Goal: Task Accomplishment & Management: Manage account settings

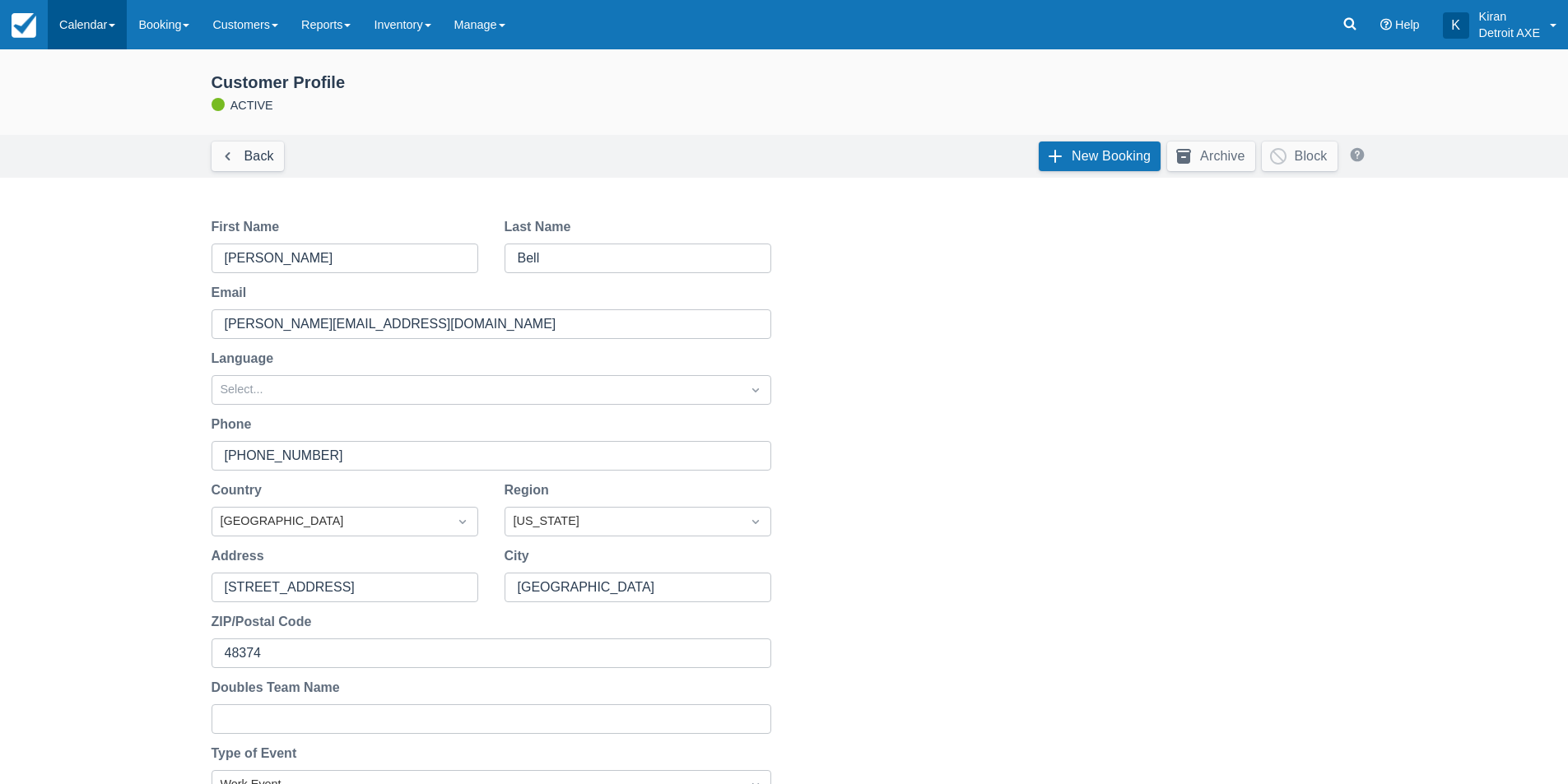
click at [116, 15] on link "Calendar" at bounding box center [86, 25] width 79 height 49
click at [106, 230] on link "Day" at bounding box center [113, 225] width 130 height 35
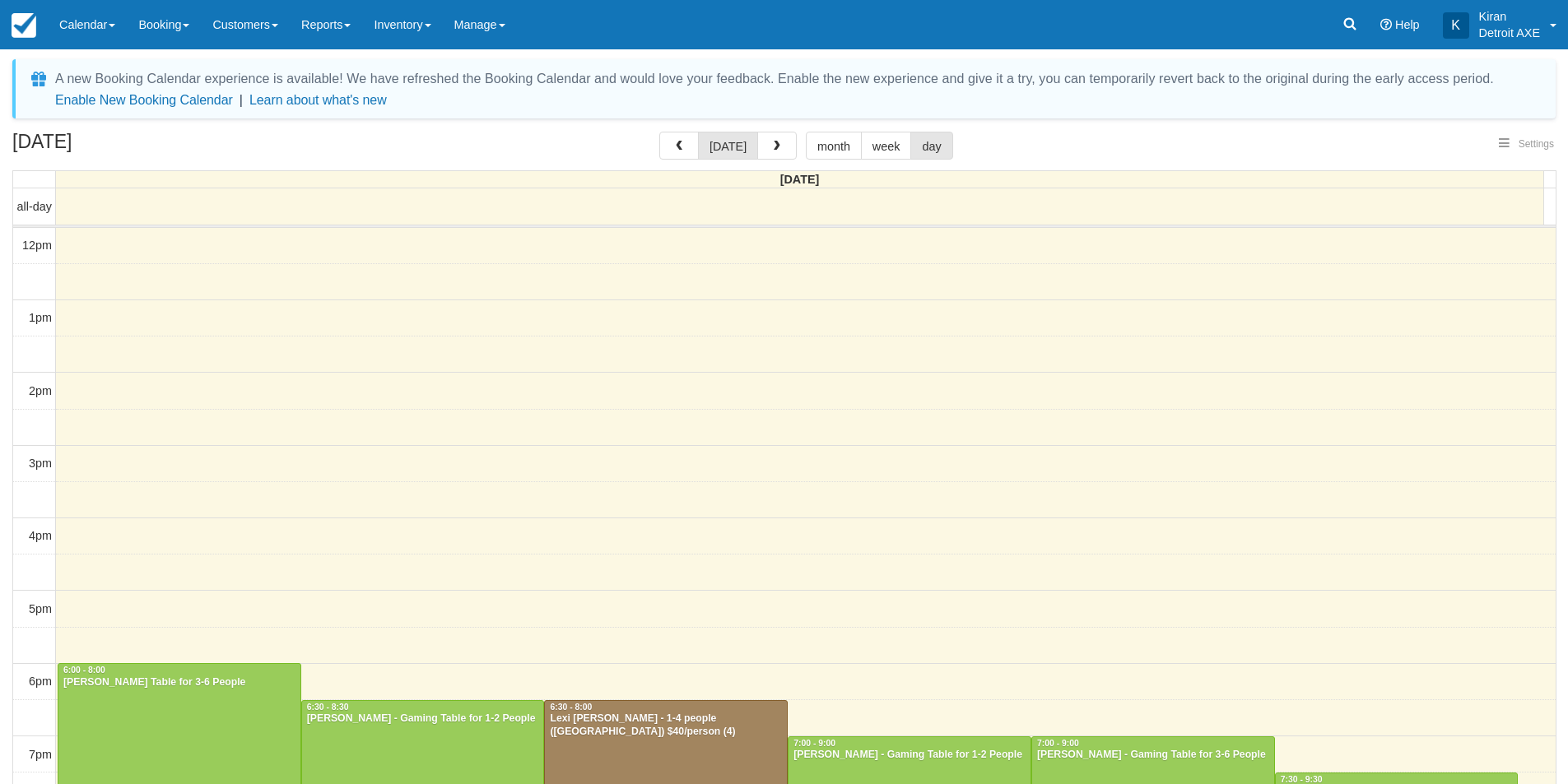
select select
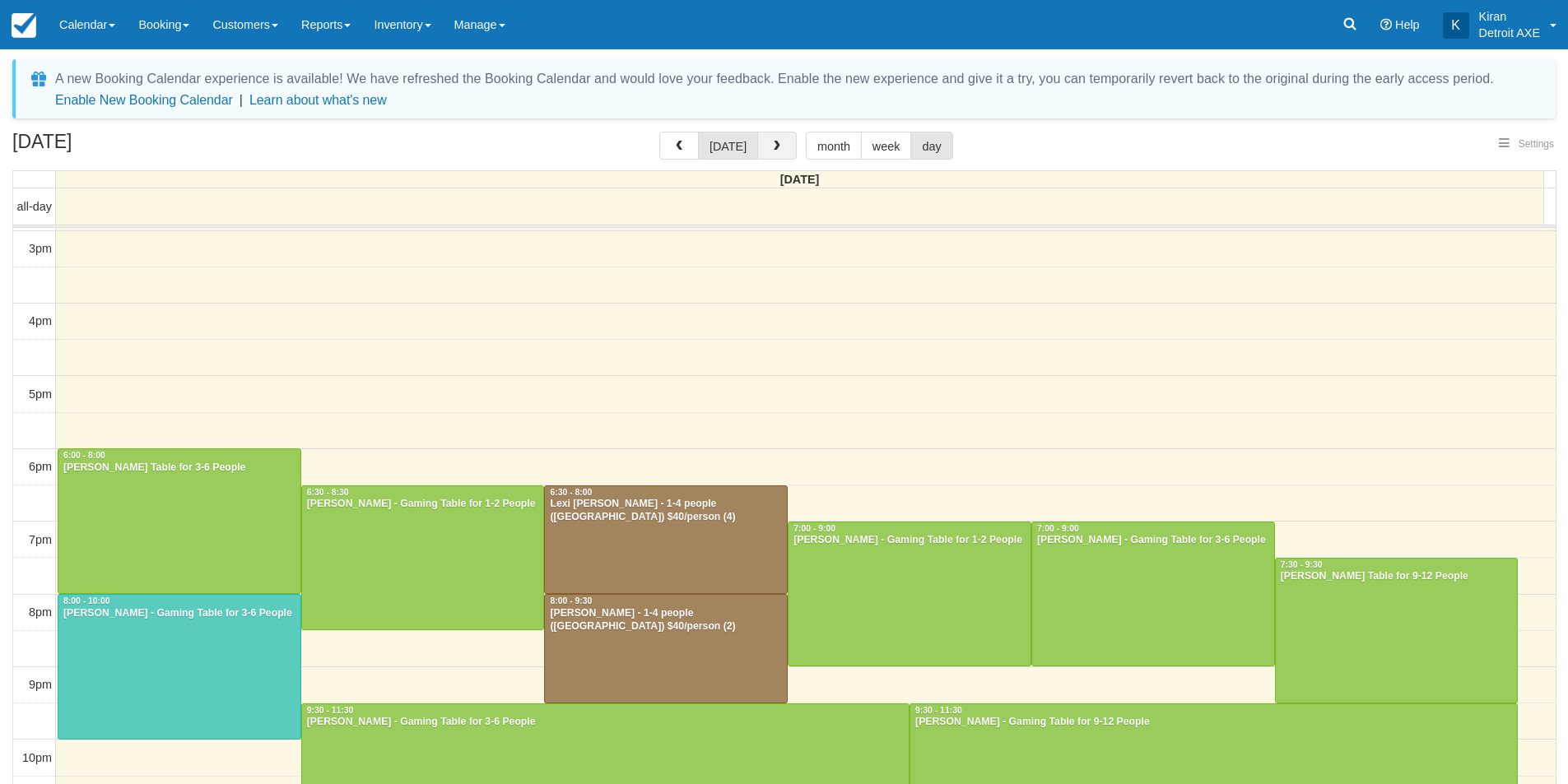
select select
click at [786, 142] on button "button" at bounding box center [776, 146] width 39 height 28
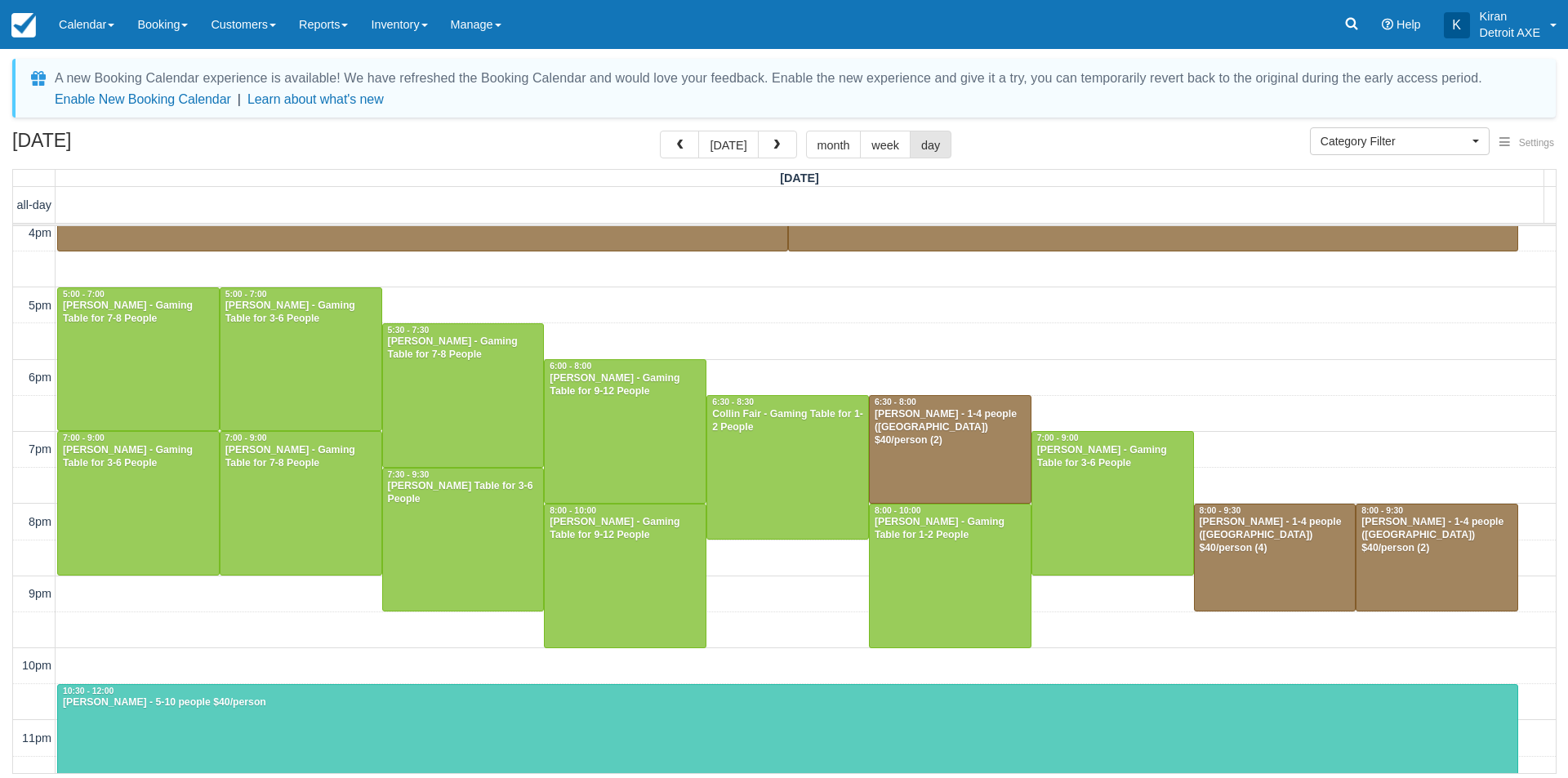
scroll to position [462, 0]
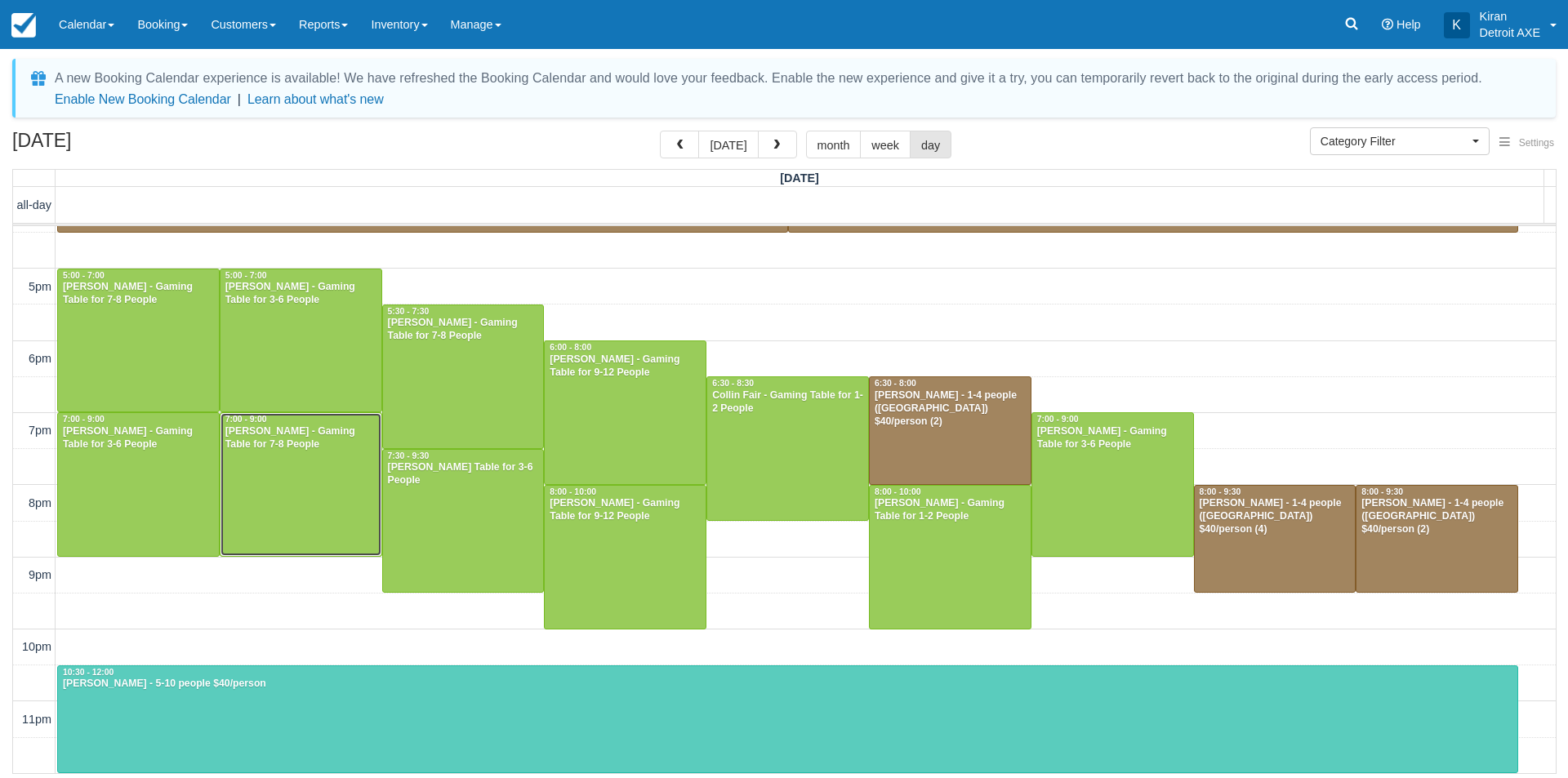
click at [283, 443] on div "Kelsey Schaller - Gaming Table for 7-8 People" at bounding box center [301, 438] width 153 height 26
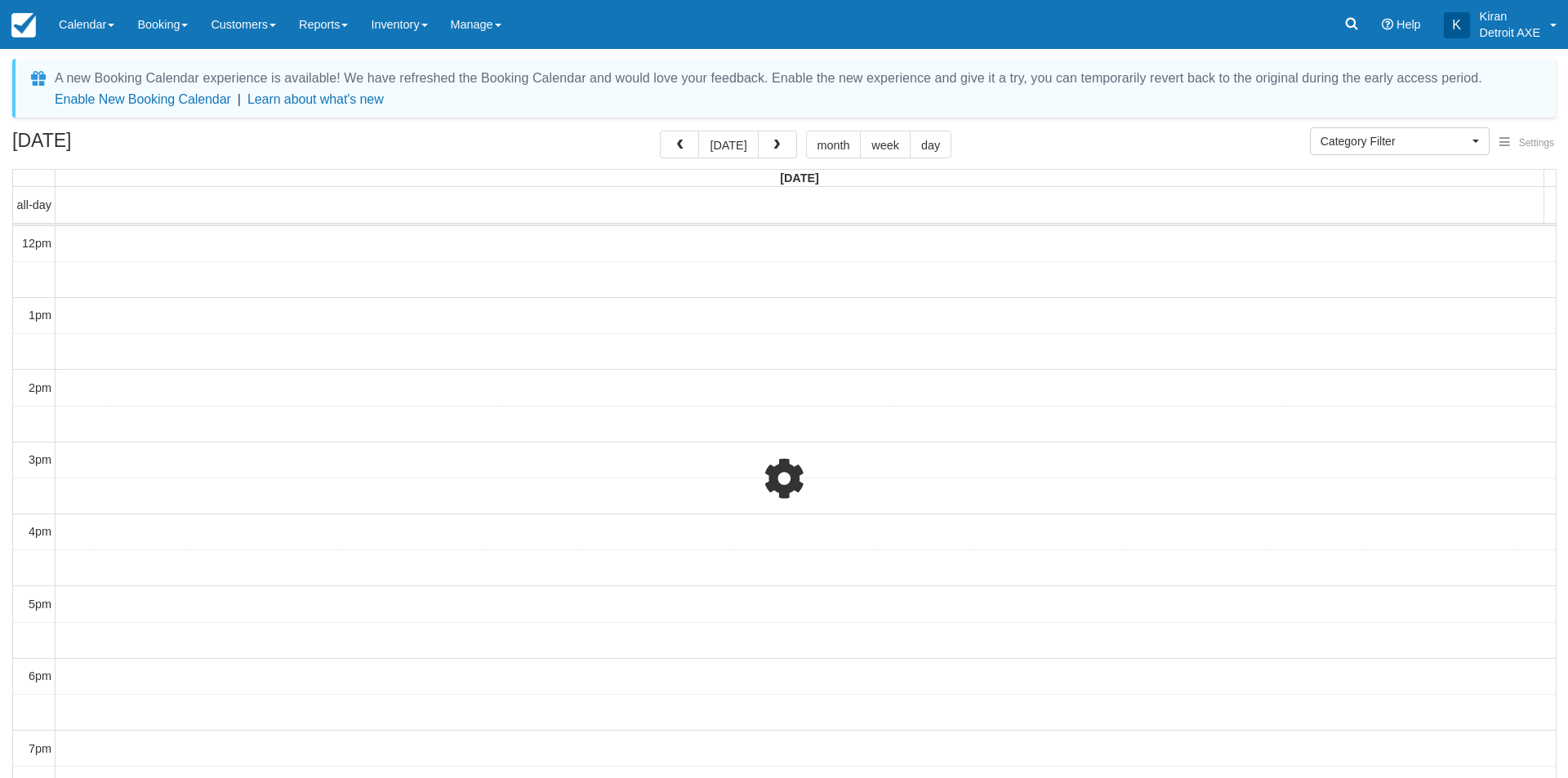
select select
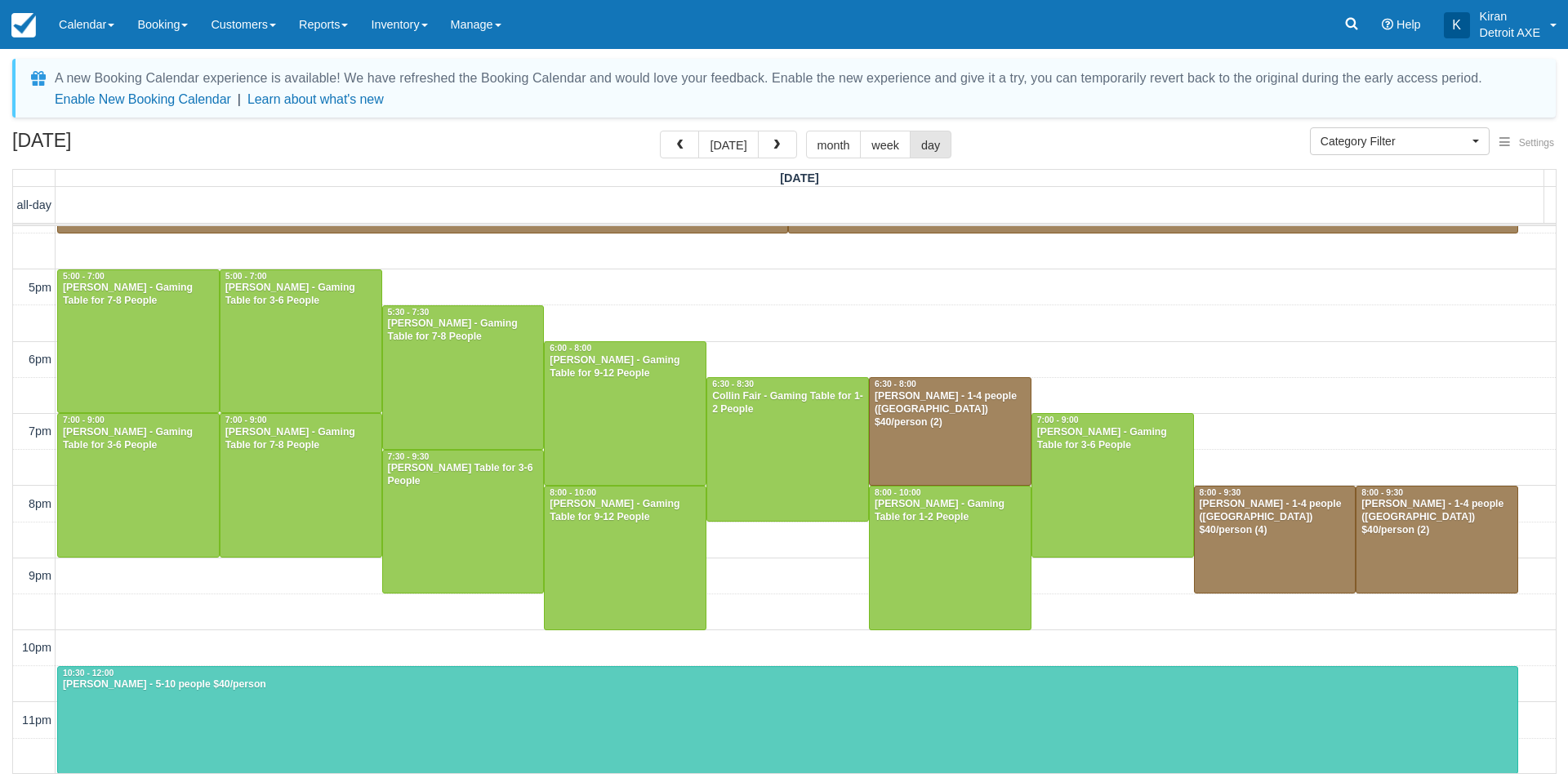
scroll to position [462, 0]
click at [321, 432] on div "Kelsey Schaller - Gaming Table for 7-8 People" at bounding box center [301, 438] width 153 height 26
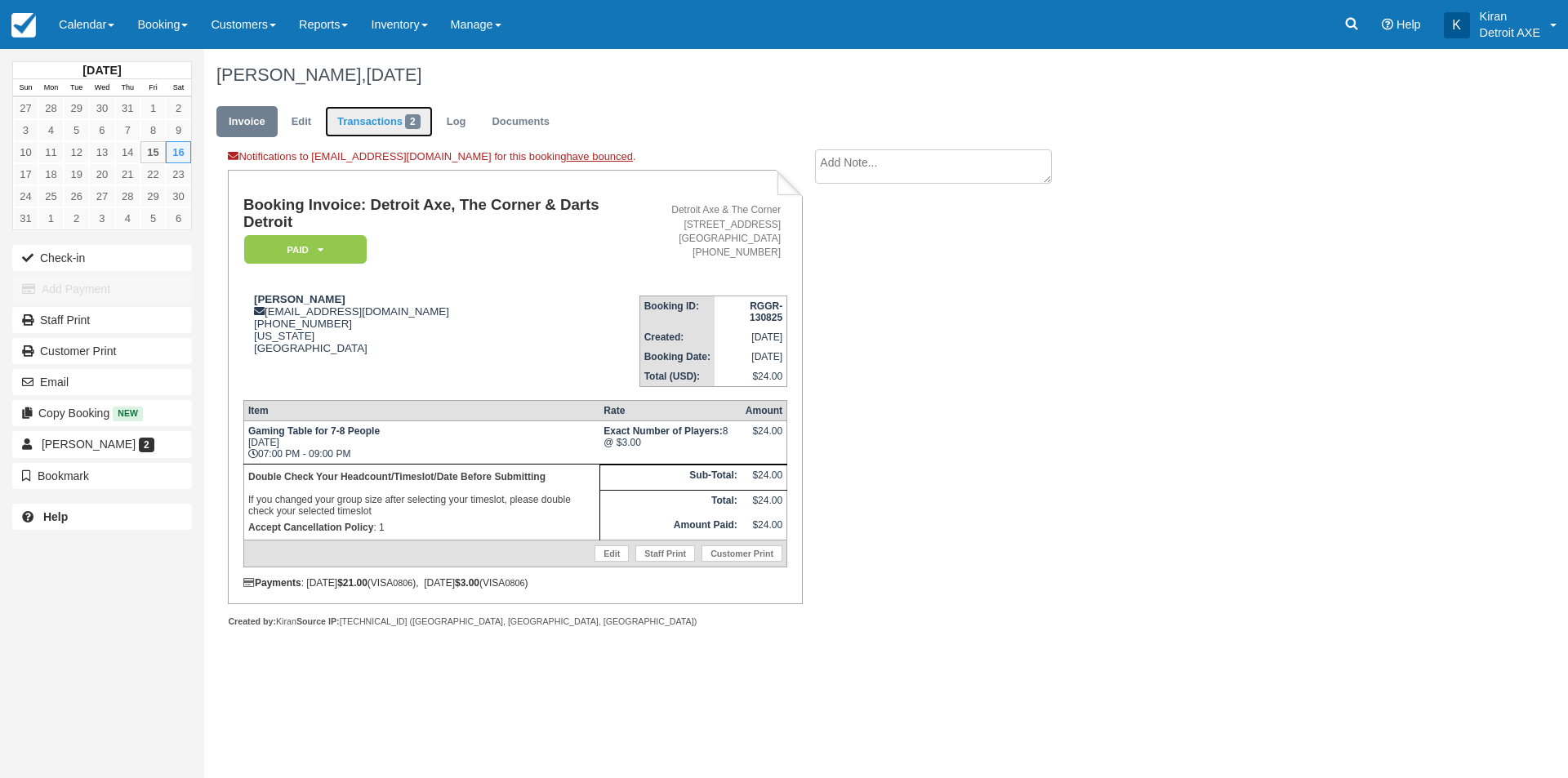
click at [372, 120] on link "Transactions 2" at bounding box center [378, 122] width 107 height 32
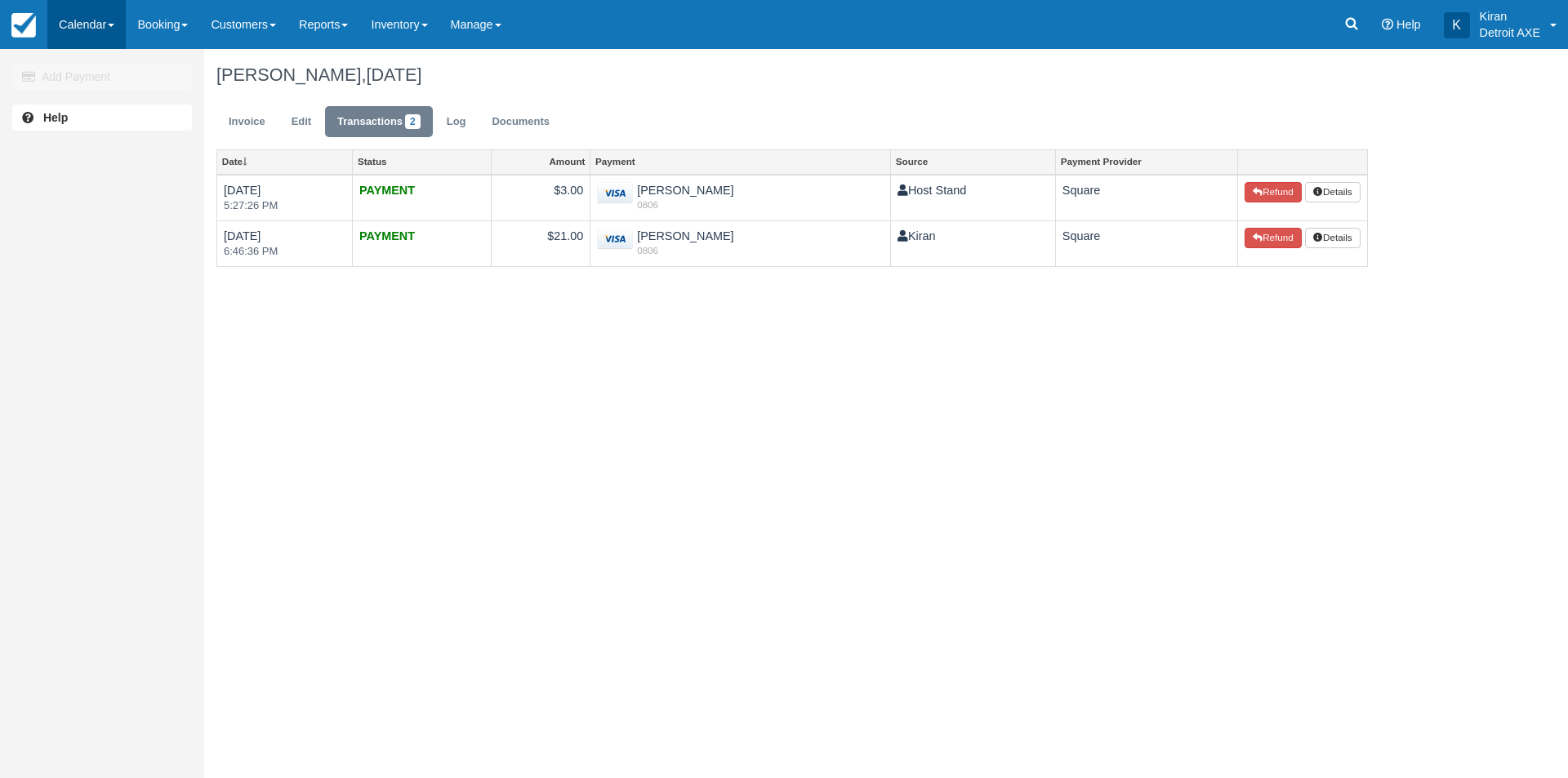
click at [105, 17] on link "Calendar" at bounding box center [86, 24] width 79 height 49
click at [111, 236] on link "Day" at bounding box center [112, 223] width 129 height 34
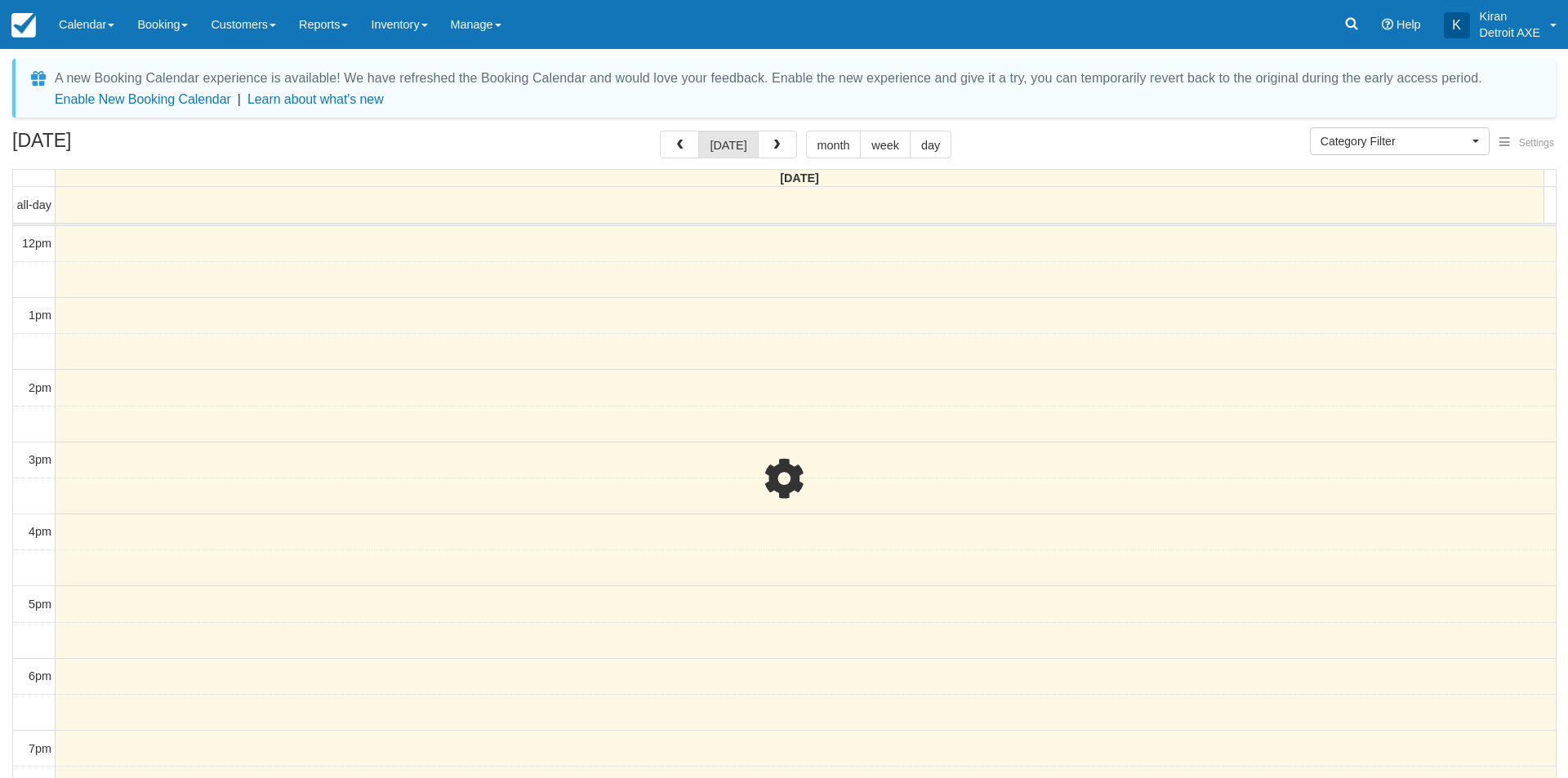
select select
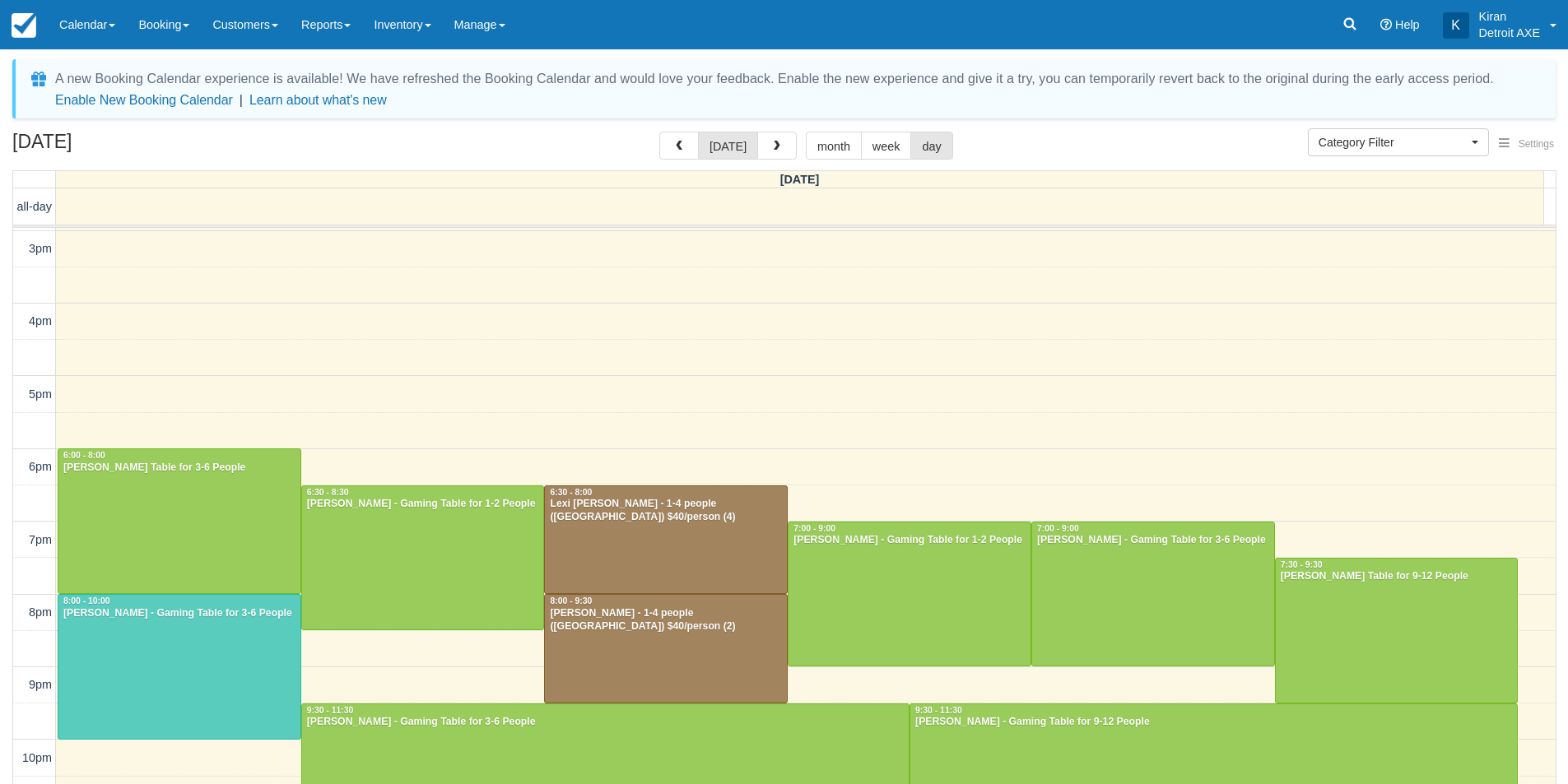
scroll to position [69, 0]
